Goal: Navigation & Orientation: Find specific page/section

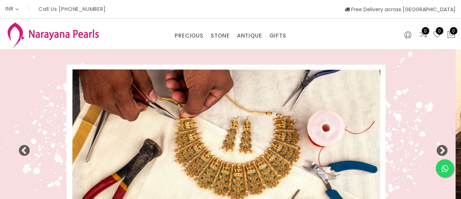
select select "INR"
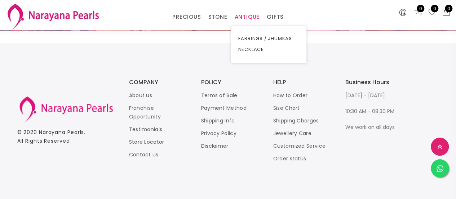
scroll to position [1562, 0]
click at [255, 47] on link "NECKLACE" at bounding box center [268, 49] width 61 height 11
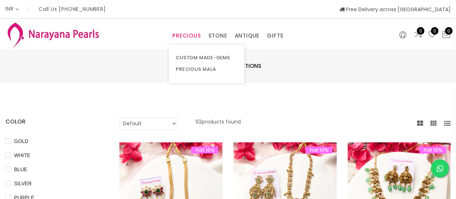
click at [185, 34] on link "PRECIOUS" at bounding box center [186, 35] width 28 height 11
click at [201, 69] on link "PRECIOUS MALA" at bounding box center [206, 69] width 61 height 12
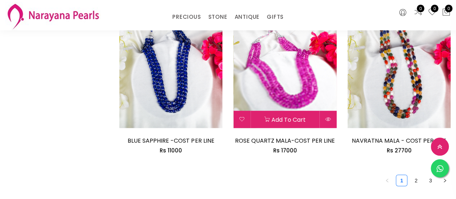
scroll to position [1026, 0]
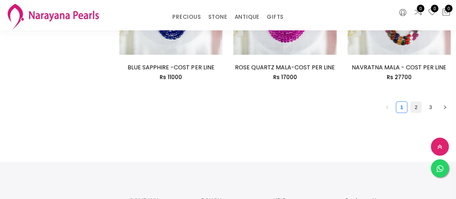
click at [414, 102] on link "2" at bounding box center [416, 107] width 11 height 11
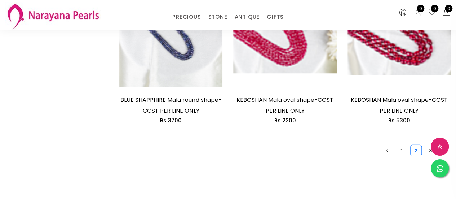
scroll to position [1116, 0]
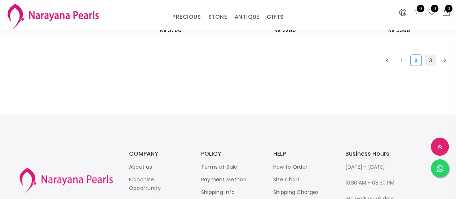
click at [429, 62] on link "3" at bounding box center [430, 60] width 11 height 11
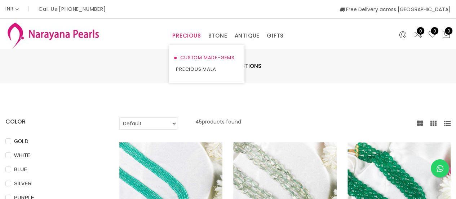
click at [208, 56] on link "CUSTOM MADE-GEMS" at bounding box center [206, 58] width 61 height 12
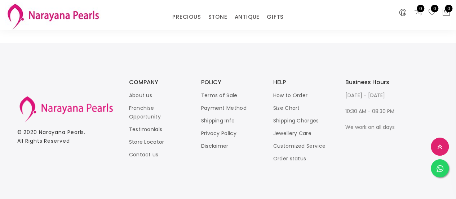
scroll to position [1046, 0]
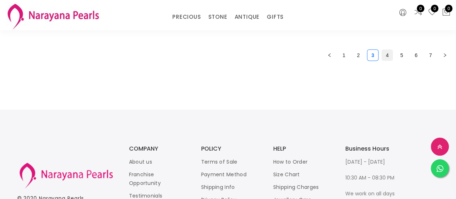
click at [384, 56] on link "4" at bounding box center [387, 55] width 11 height 11
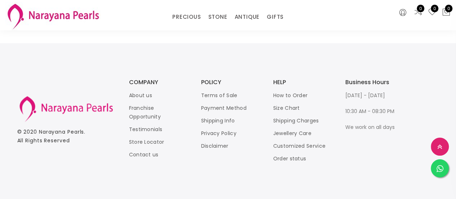
scroll to position [1009, 0]
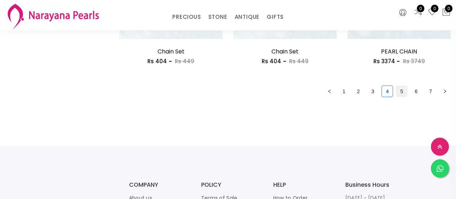
click at [397, 91] on link "5" at bounding box center [401, 91] width 11 height 11
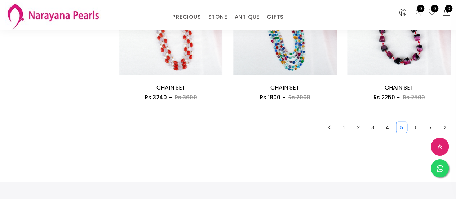
scroll to position [937, 0]
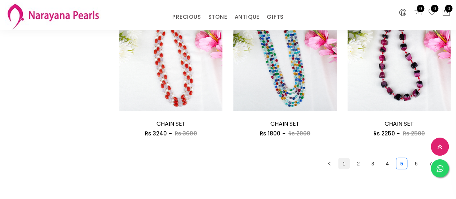
click at [342, 164] on link "1" at bounding box center [344, 163] width 11 height 11
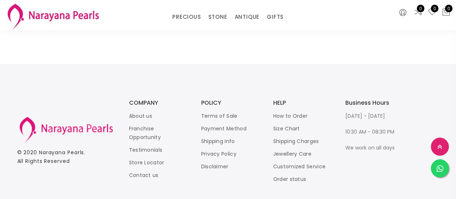
scroll to position [1113, 0]
